Goal: Check status

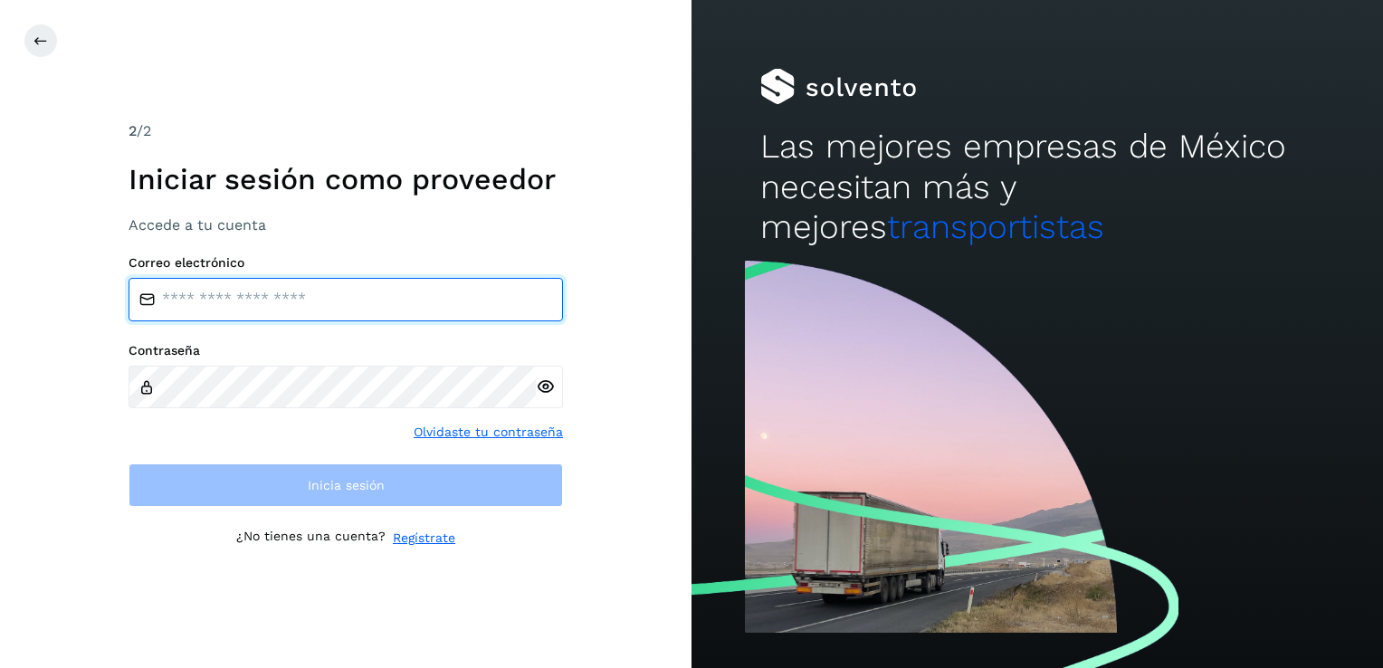
type input "**********"
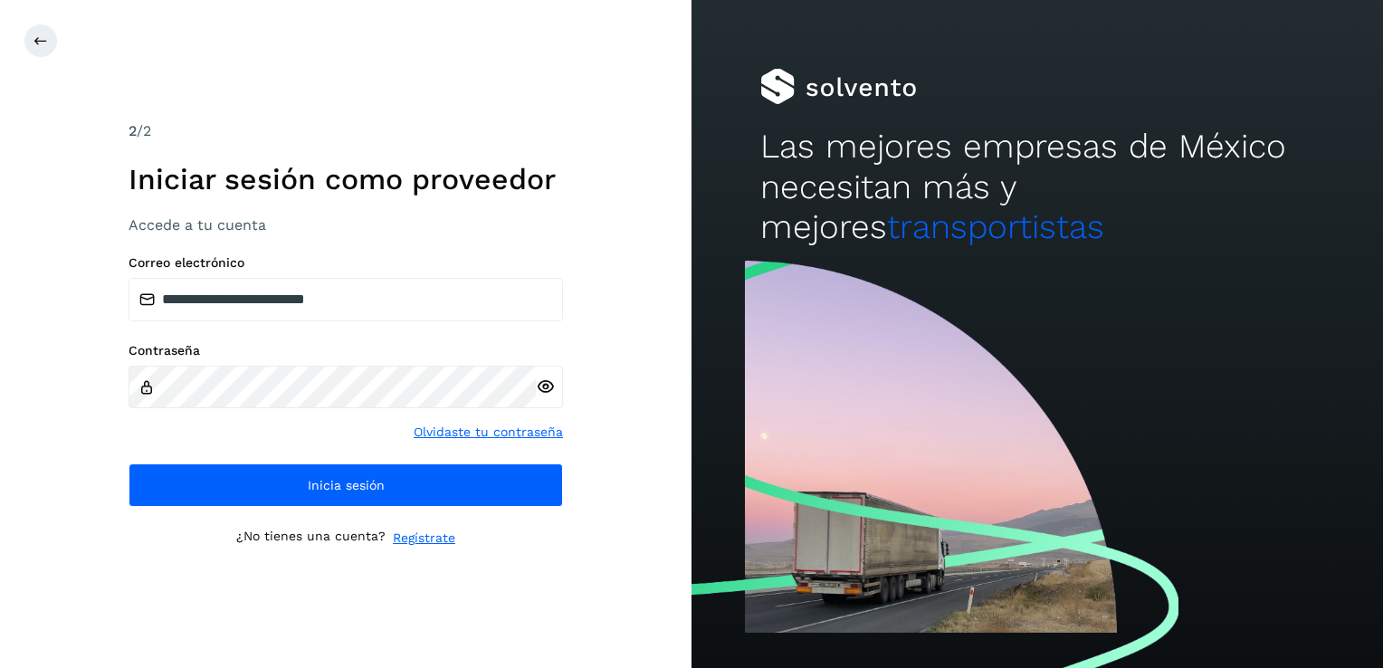
click at [544, 381] on icon at bounding box center [545, 386] width 19 height 19
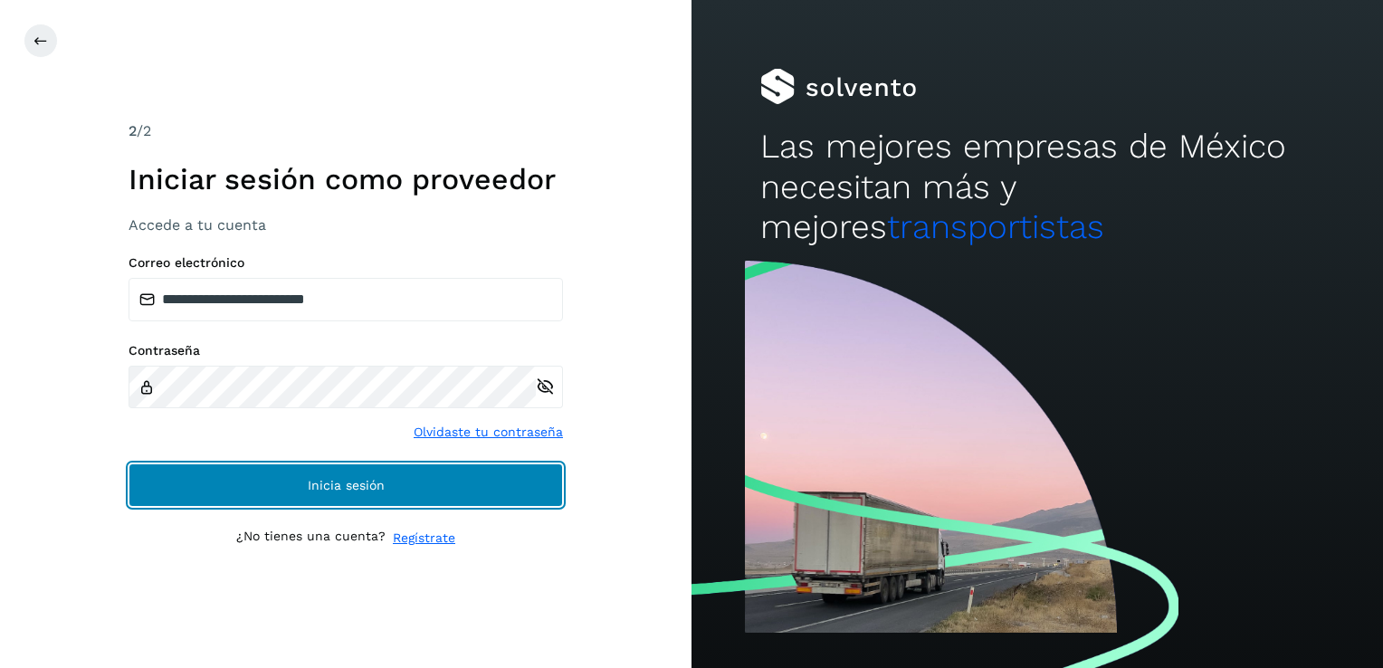
click at [358, 491] on span "Inicia sesión" at bounding box center [346, 485] width 77 height 13
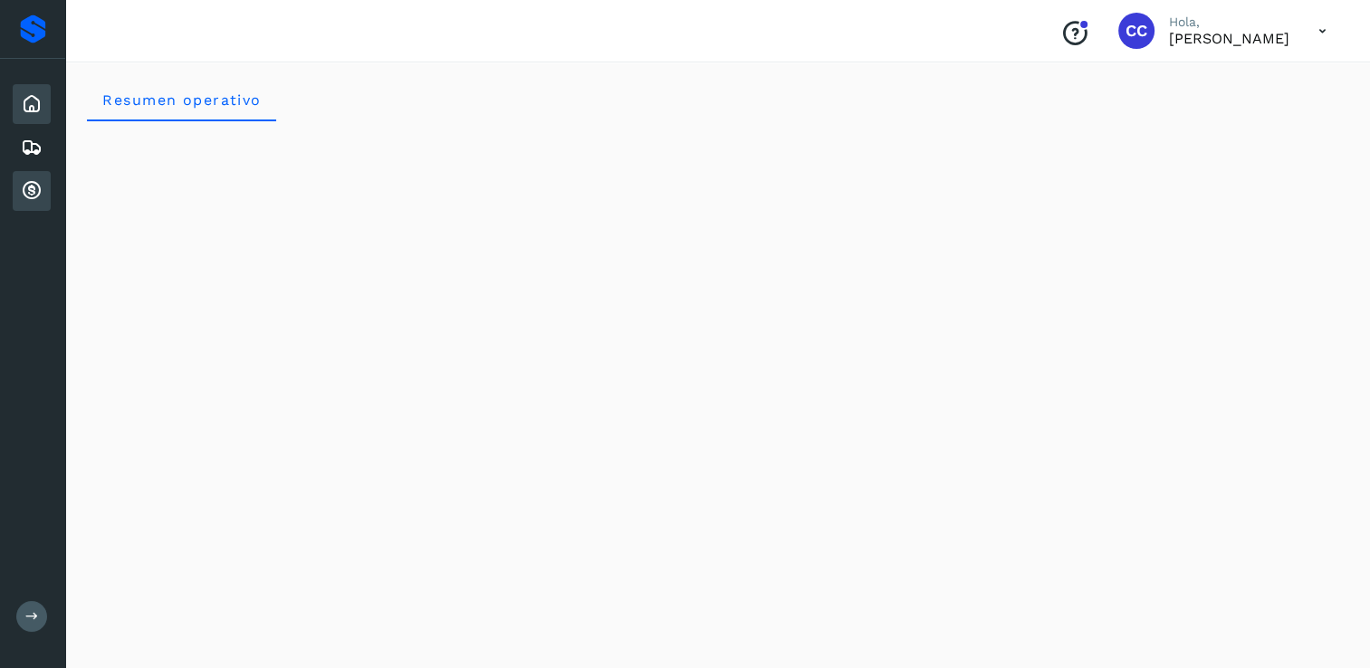
click at [33, 188] on icon at bounding box center [32, 191] width 22 height 22
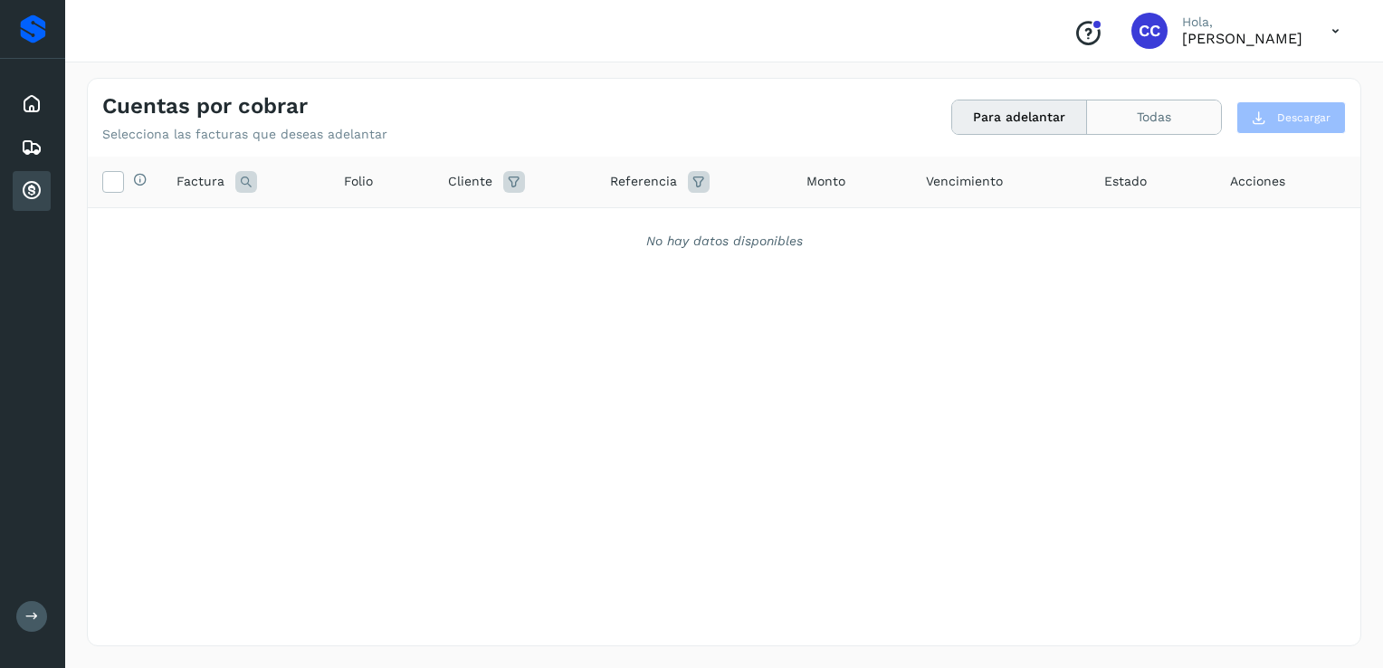
click at [1154, 110] on button "Todas" at bounding box center [1154, 116] width 134 height 33
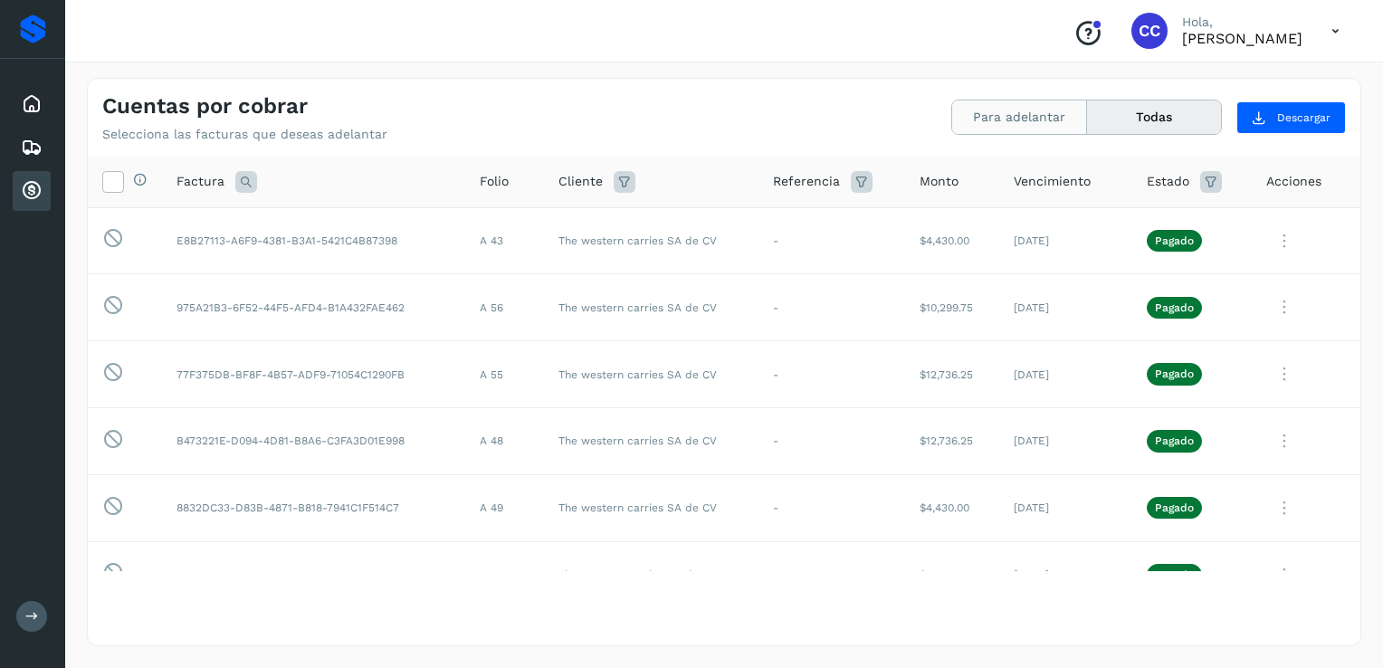
click at [985, 110] on button "Para adelantar" at bounding box center [1019, 116] width 135 height 33
